Goal: Information Seeking & Learning: Learn about a topic

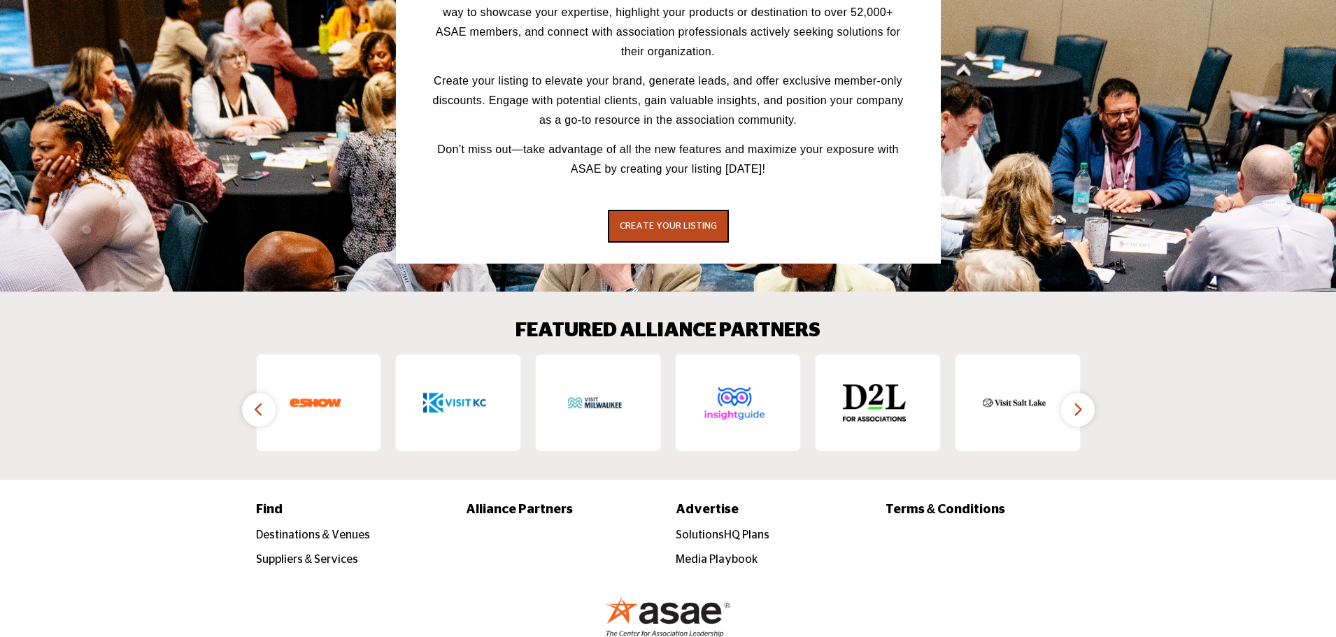
scroll to position [2032, 0]
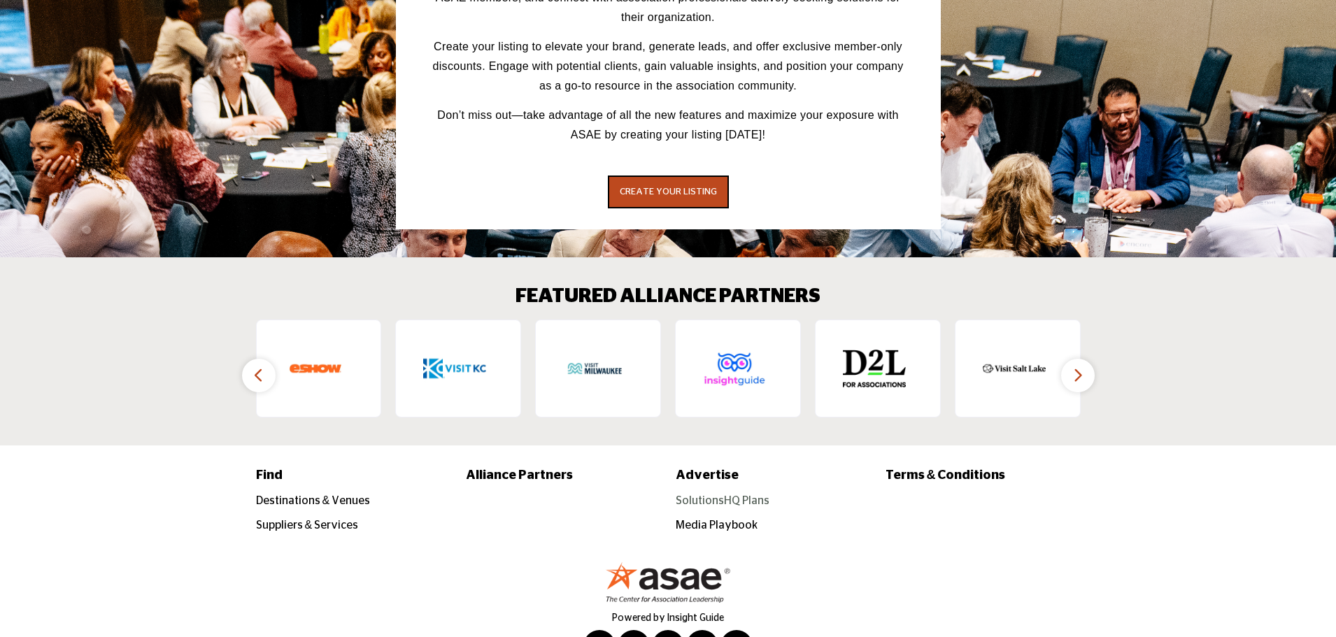
click at [711, 495] on link "SolutionsHQ Plans" at bounding box center [723, 500] width 94 height 11
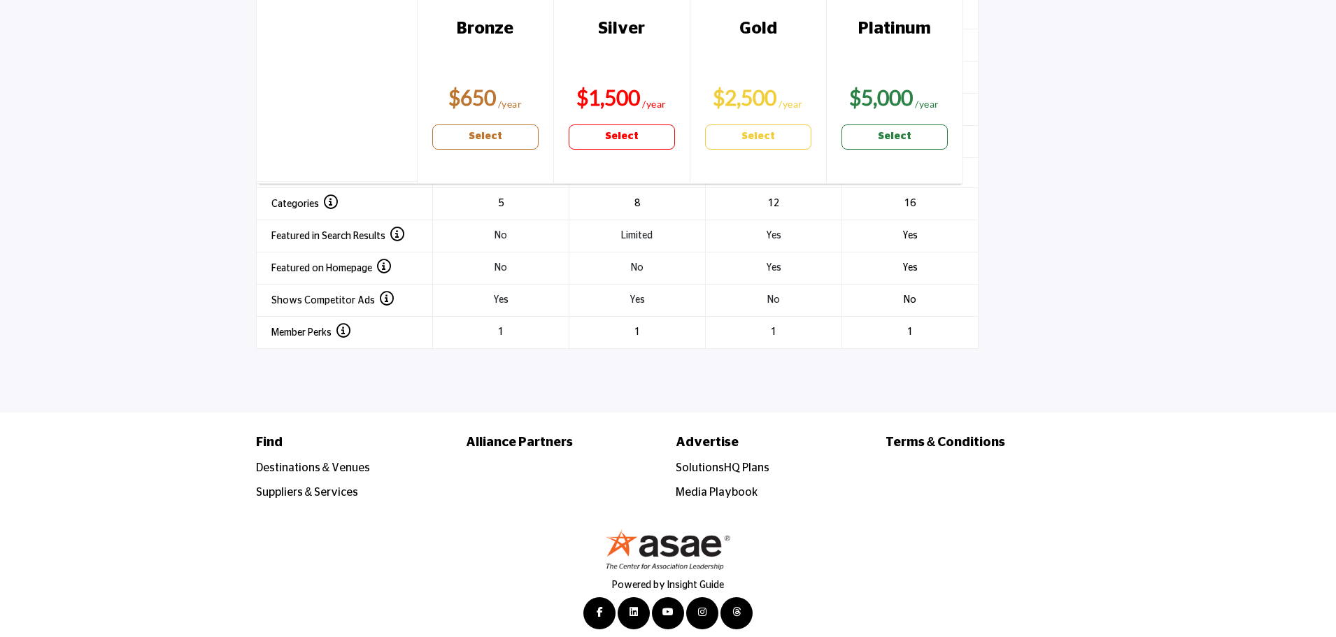
scroll to position [1902, 0]
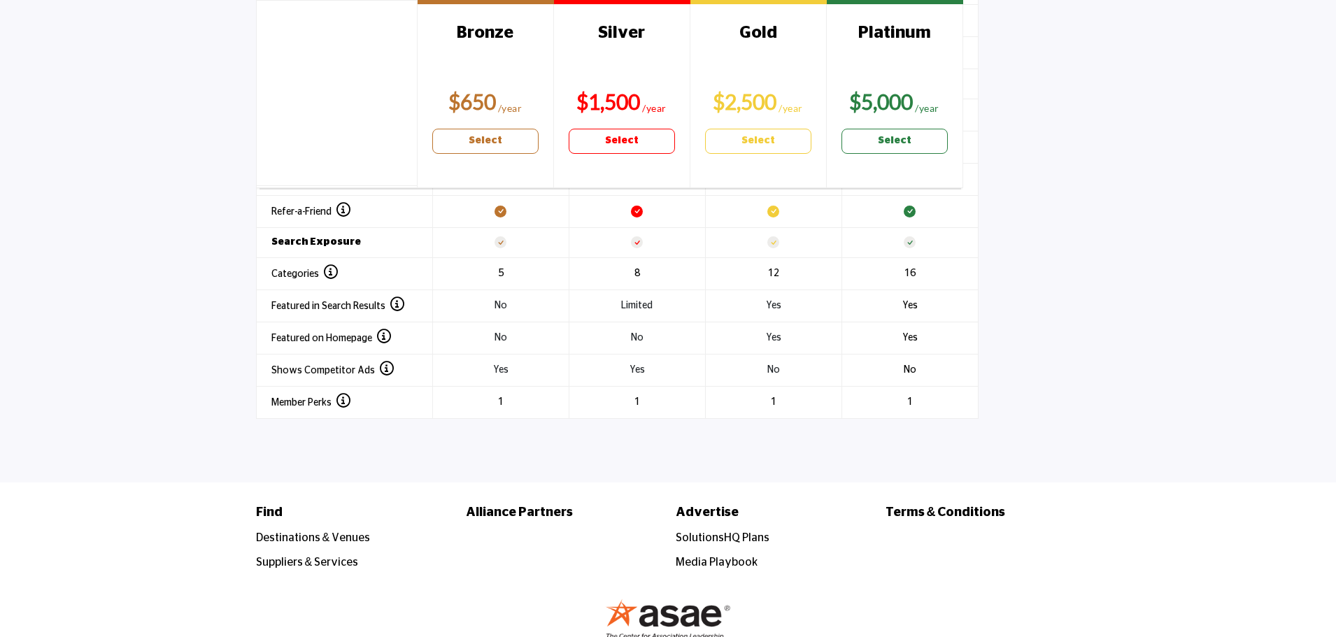
click at [719, 554] on li "Media Playbook" at bounding box center [773, 562] width 195 height 17
click at [718, 557] on link "Media Playbook" at bounding box center [717, 562] width 82 height 11
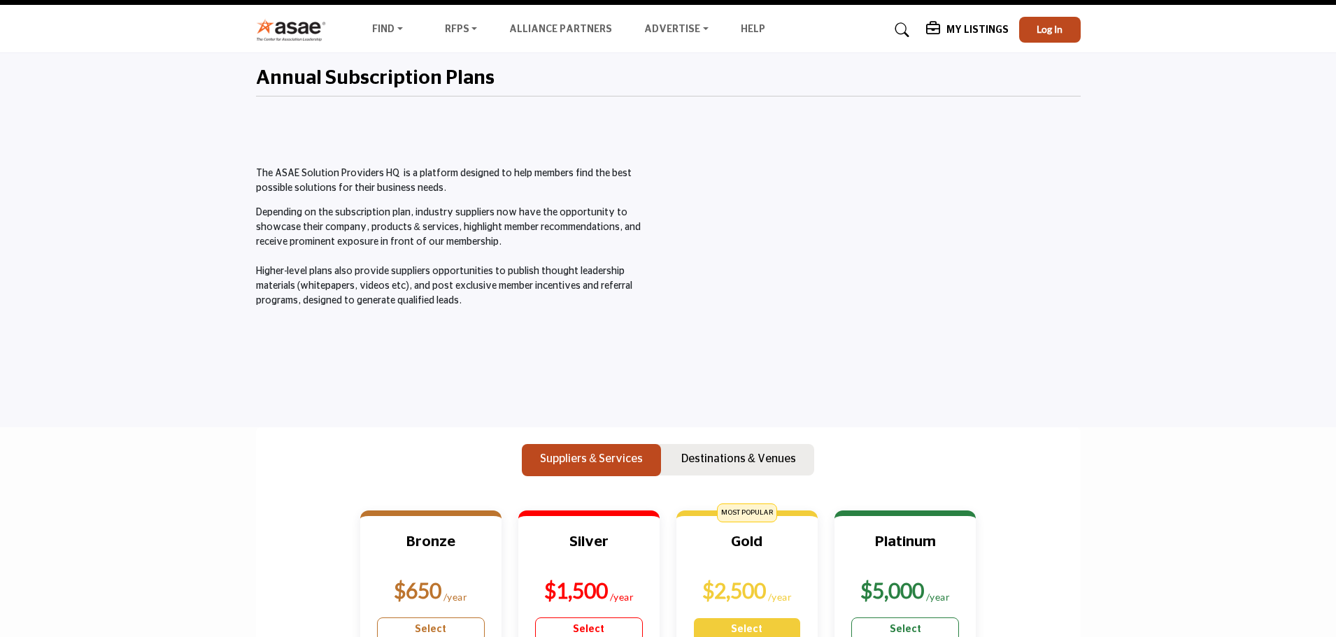
scroll to position [0, 0]
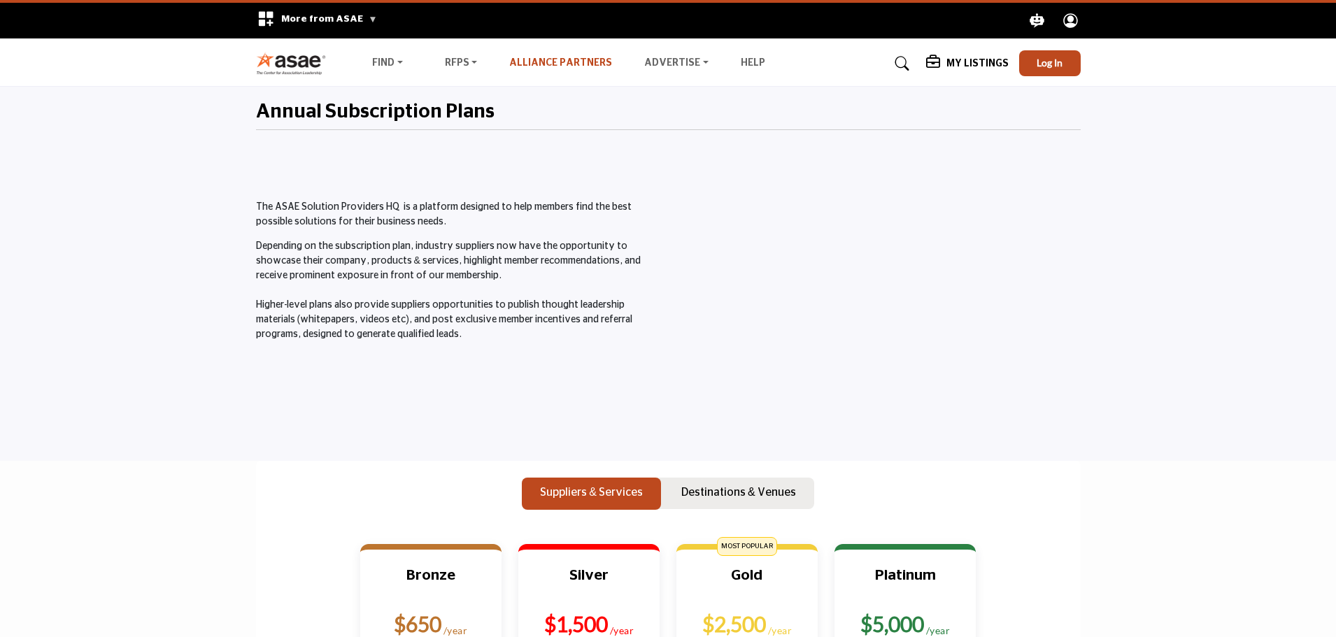
click at [559, 62] on link "Alliance Partners" at bounding box center [560, 63] width 103 height 10
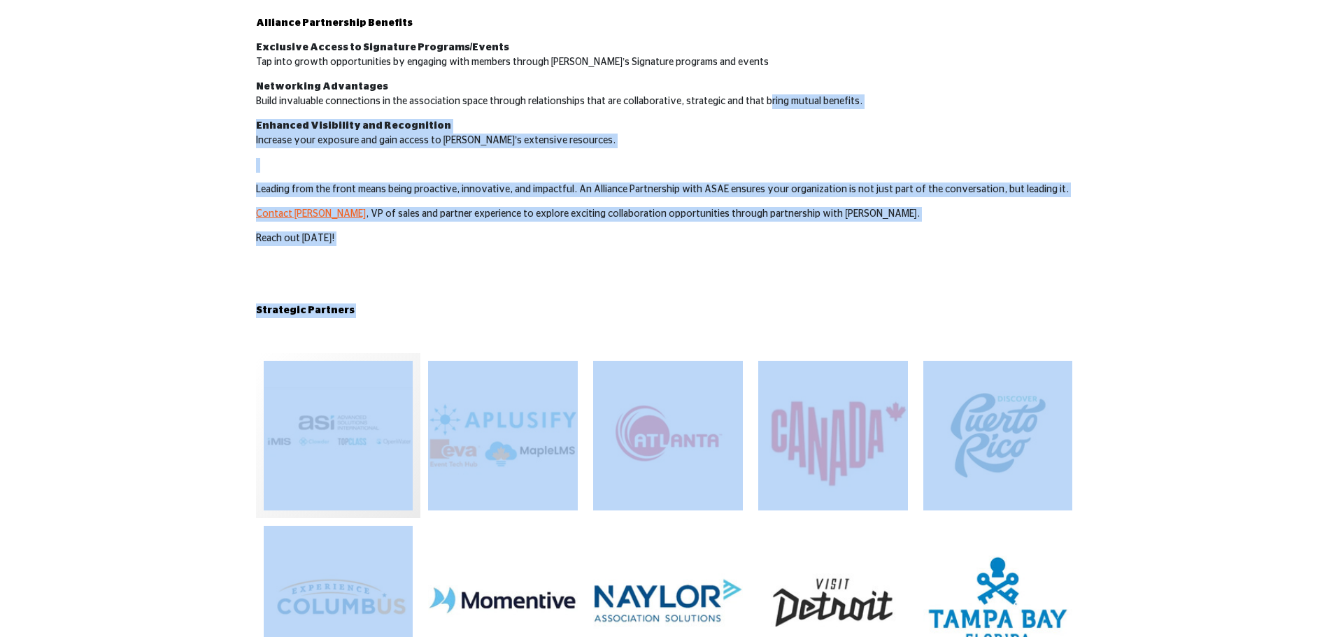
scroll to position [506, 0]
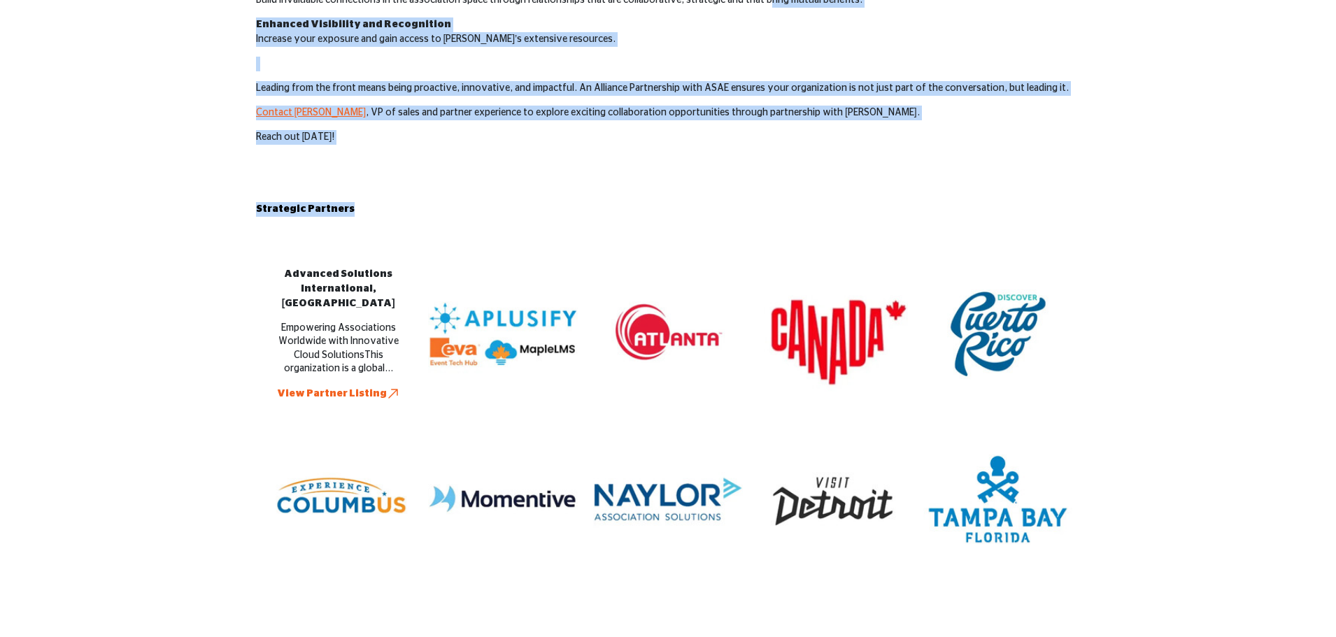
drag, startPoint x: 669, startPoint y: 669, endPoint x: 252, endPoint y: 257, distance: 586.0
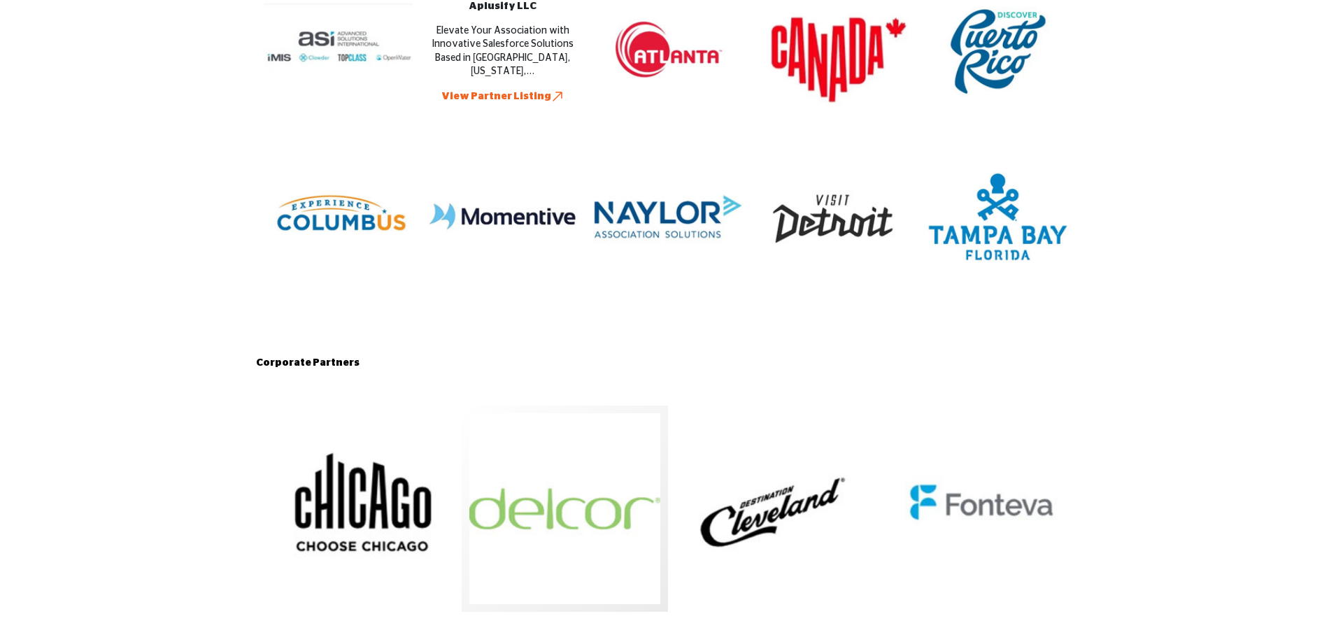
scroll to position [926, 0]
